Goal: Check status: Check status

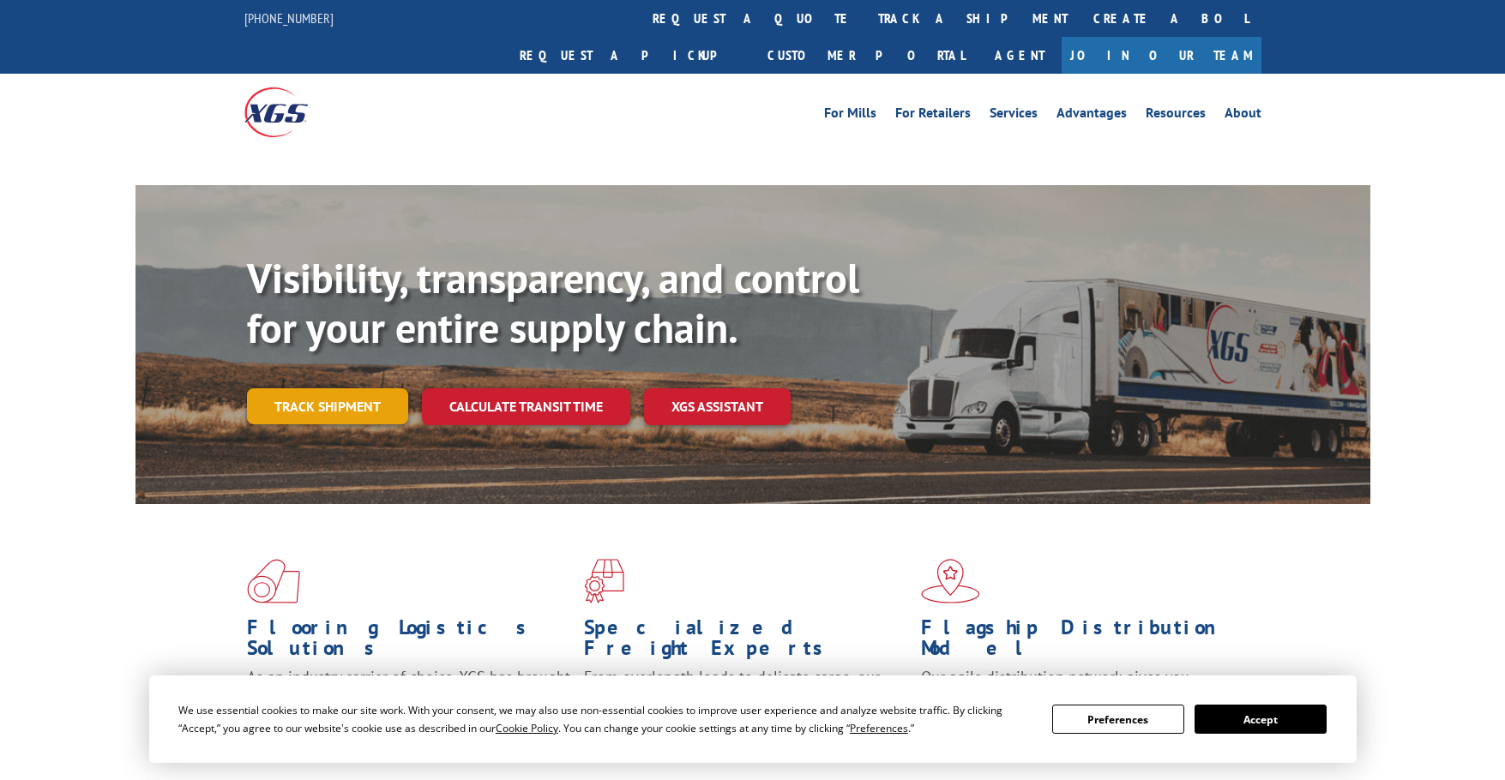
click at [361, 388] on link "Track shipment" at bounding box center [327, 406] width 161 height 36
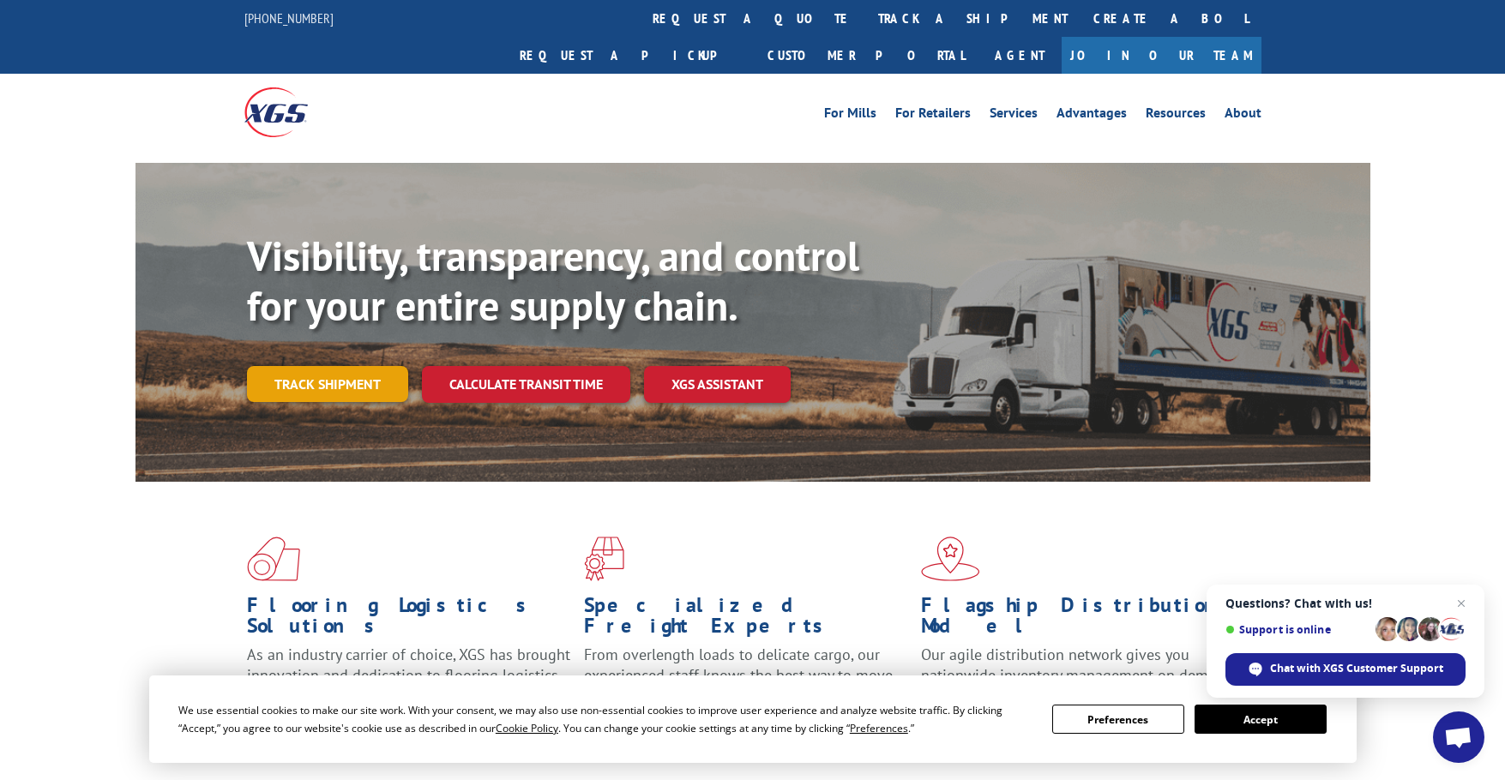
click at [292, 366] on link "Track shipment" at bounding box center [327, 384] width 161 height 36
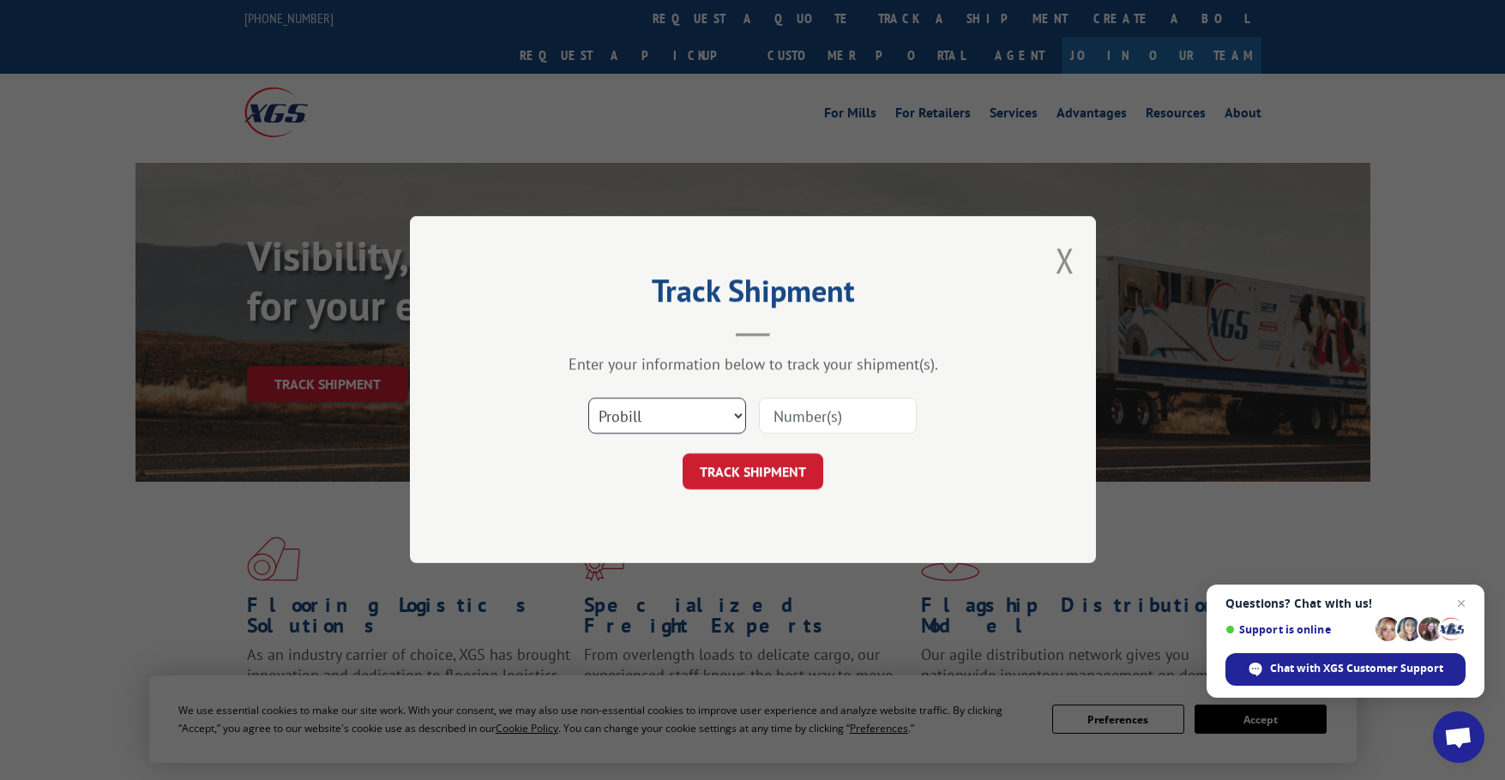
click at [609, 410] on select "Select category... Probill BOL PO" at bounding box center [667, 417] width 158 height 36
select select "po"
click at [588, 399] on select "Select category... Probill BOL PO" at bounding box center [667, 417] width 158 height 36
click at [793, 426] on input at bounding box center [838, 417] width 158 height 36
paste input "297613474"
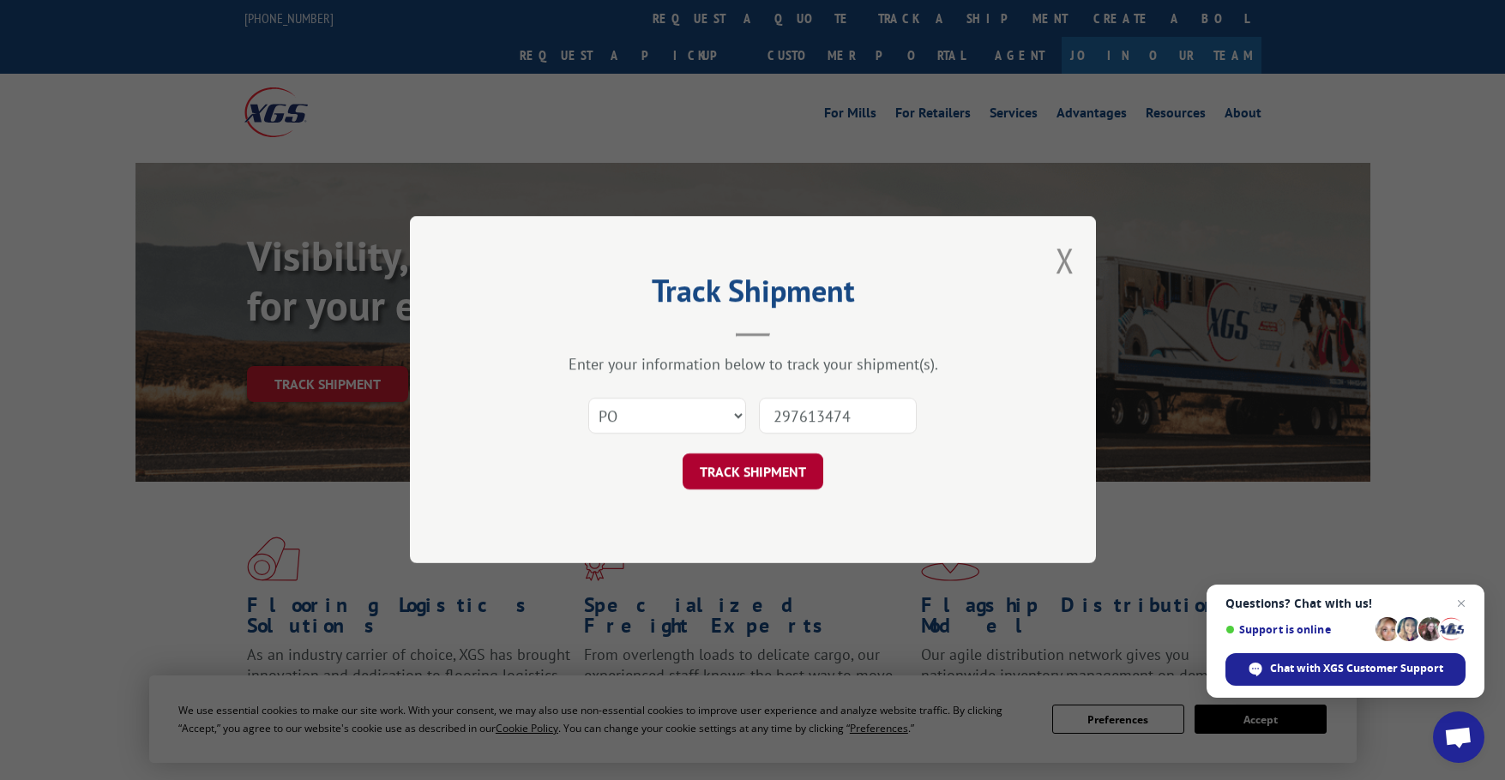
type input "297613474"
click at [707, 466] on button "TRACK SHIPMENT" at bounding box center [753, 472] width 141 height 36
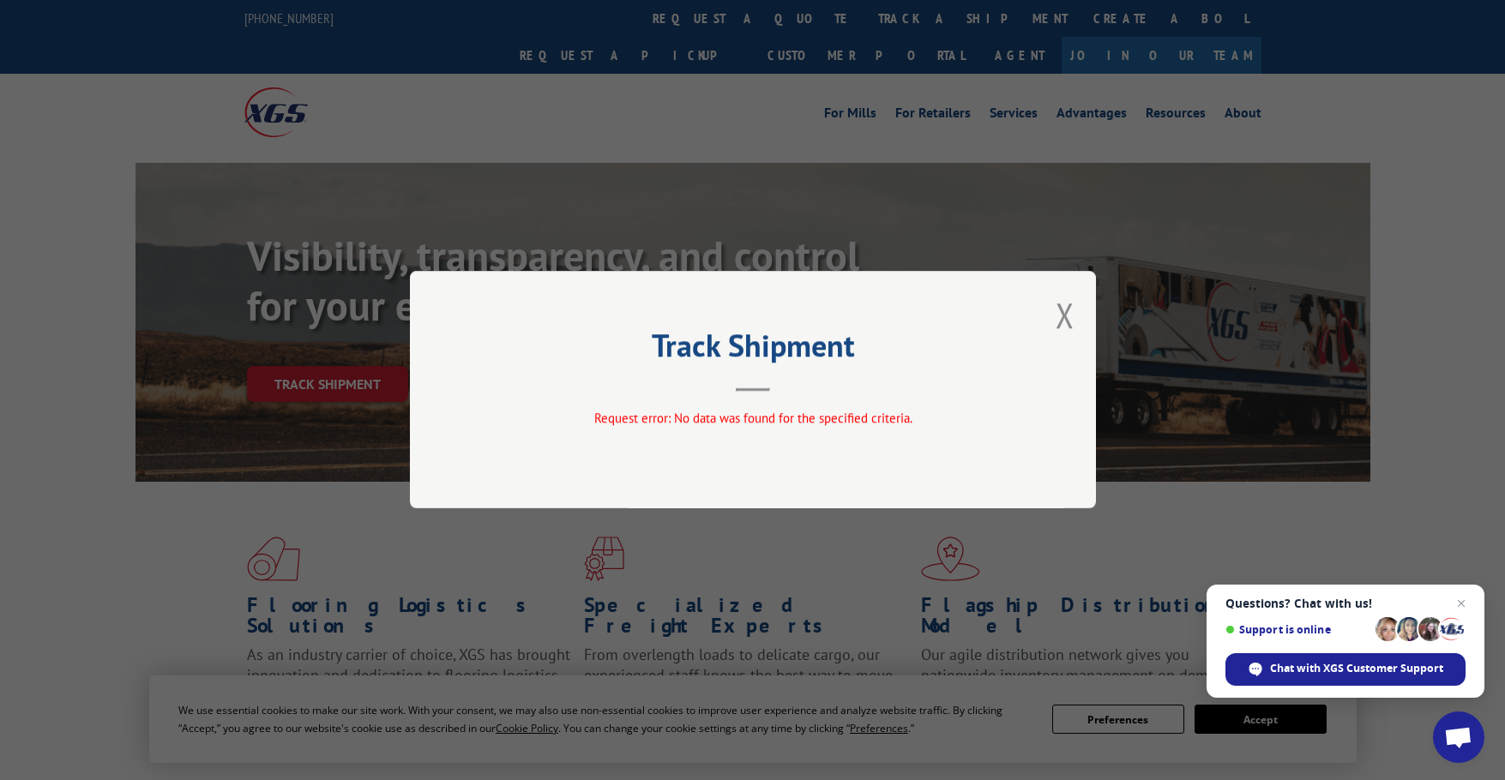
drag, startPoint x: 1431, startPoint y: 301, endPoint x: 1417, endPoint y: 296, distance: 14.7
click at [1431, 301] on div "Track Shipment Request error: No data was found for the specified criteria." at bounding box center [752, 390] width 1505 height 780
